Goal: Task Accomplishment & Management: Use online tool/utility

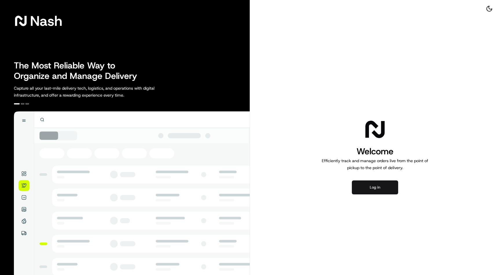
click at [383, 185] on button "Log in" at bounding box center [375, 187] width 46 height 14
